Goal: Transaction & Acquisition: Purchase product/service

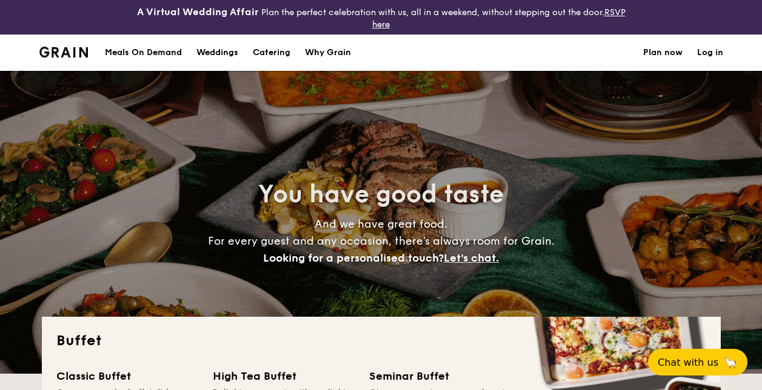
select select
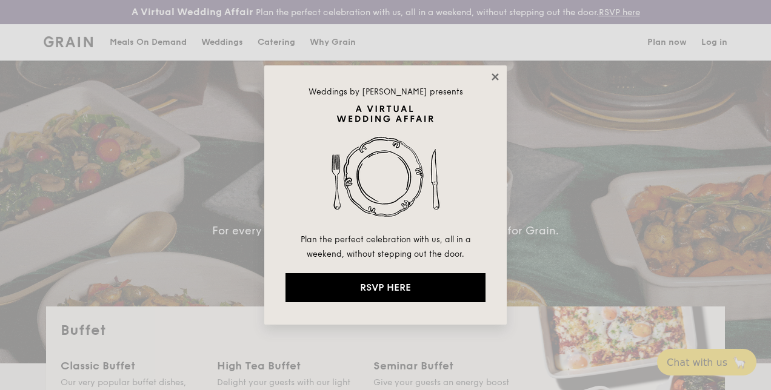
click at [497, 75] on icon at bounding box center [495, 76] width 7 height 7
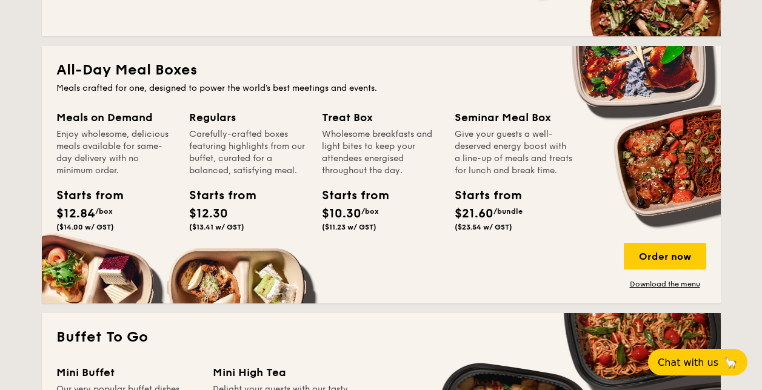
scroll to position [546, 0]
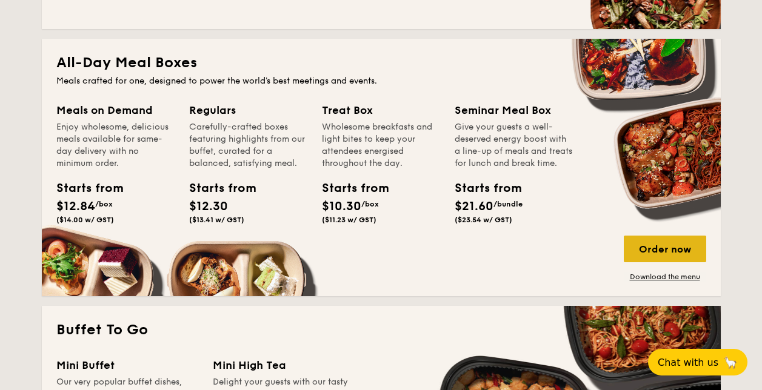
click at [650, 256] on div "Order now" at bounding box center [665, 249] width 82 height 27
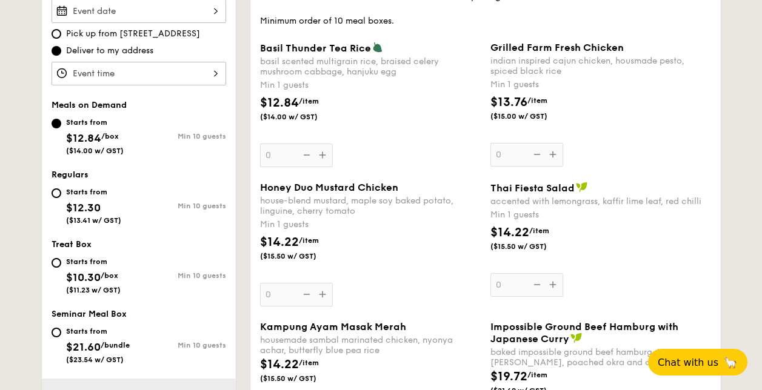
scroll to position [426, 0]
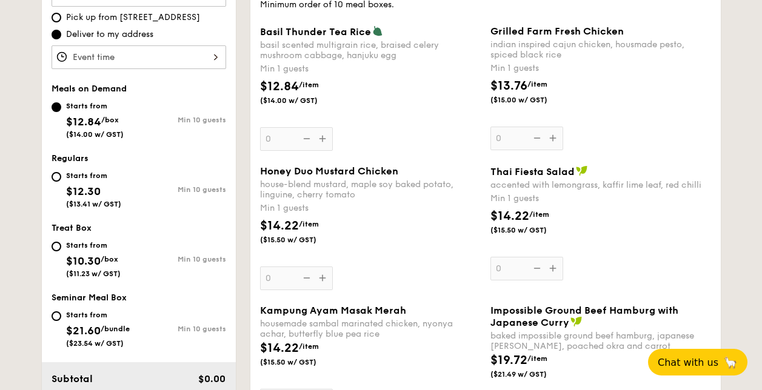
click at [97, 246] on div "Starts from" at bounding box center [93, 246] width 55 height 10
click at [61, 246] on input "Starts from $10.30 /box ($11.23 w/ GST) Min 10 guests" at bounding box center [57, 247] width 10 height 10
radio input "true"
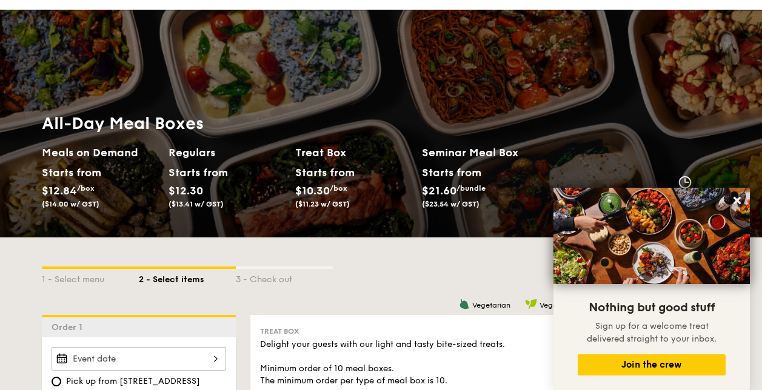
scroll to position [182, 0]
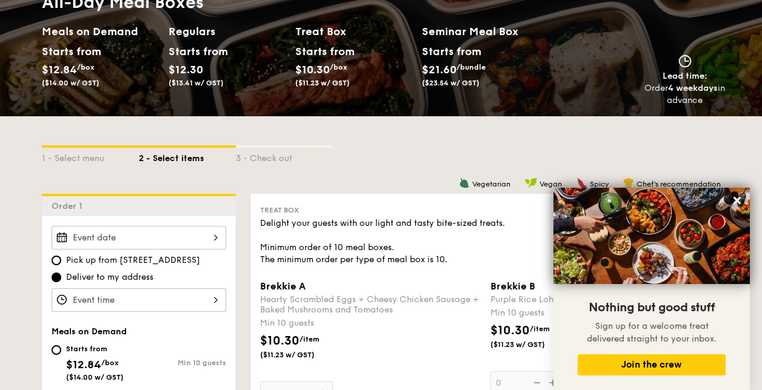
click at [420, 153] on div "1 - Select menu 2 - Select items 3 - Check out" at bounding box center [381, 154] width 679 height 19
click at [246, 151] on div "3 - Check out" at bounding box center [284, 156] width 97 height 17
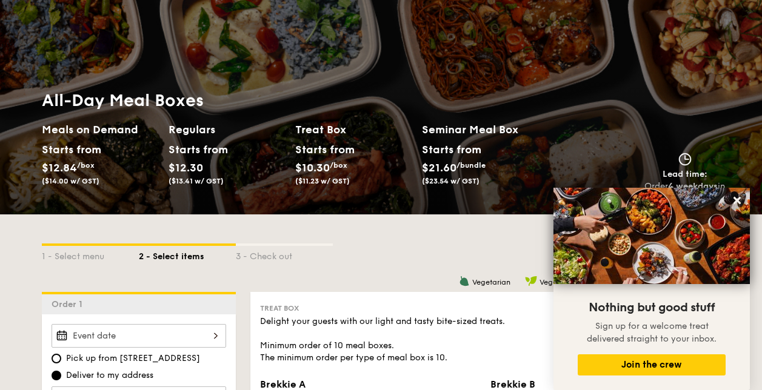
scroll to position [0, 0]
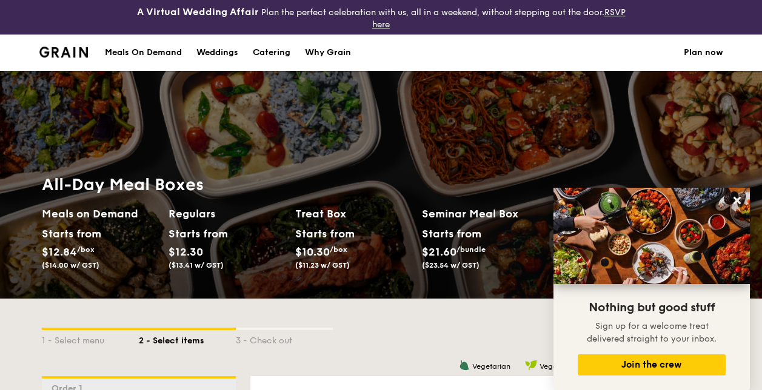
select select
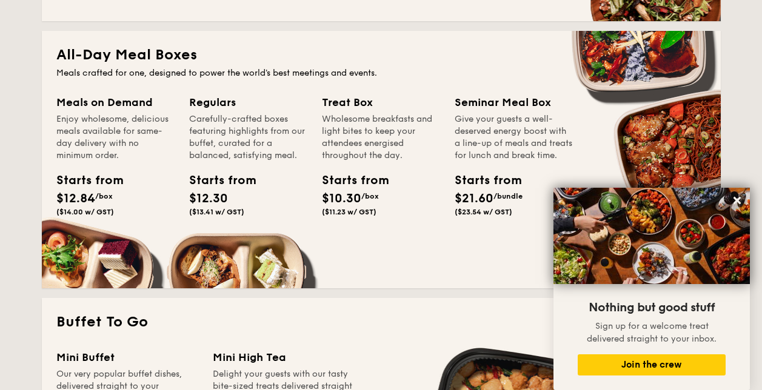
scroll to position [675, 0]
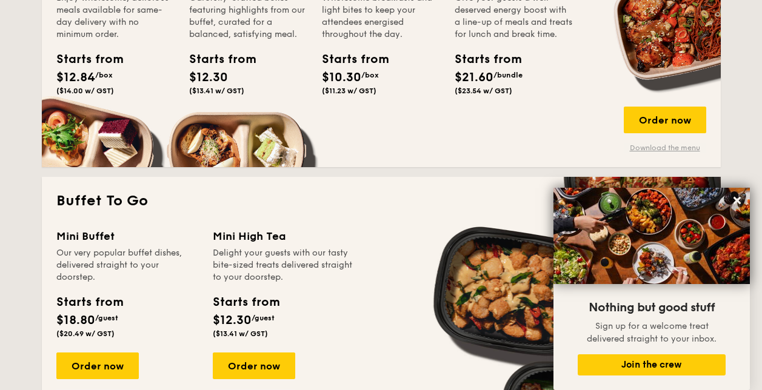
click at [644, 147] on link "Download the menu" at bounding box center [665, 148] width 82 height 10
